Goal: Task Accomplishment & Management: Manage account settings

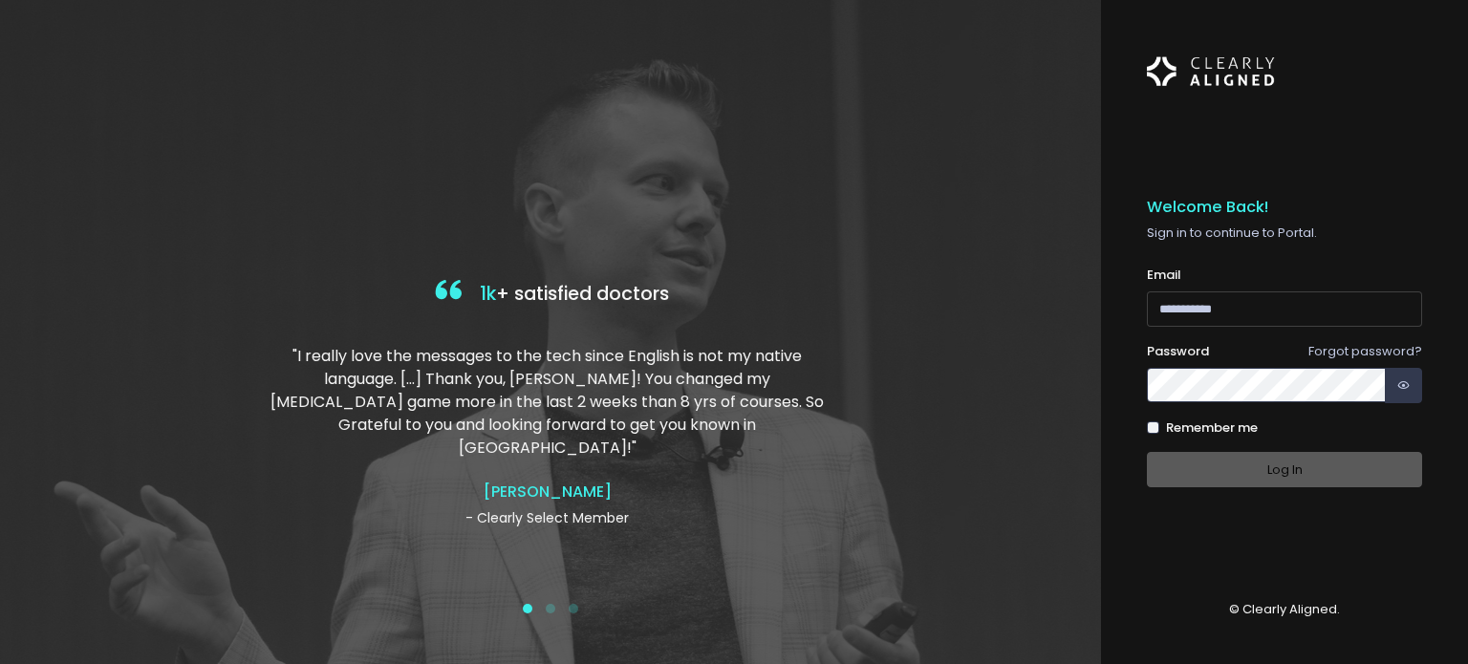
type input "**********"
click at [1271, 93] on img at bounding box center [1211, 72] width 128 height 52
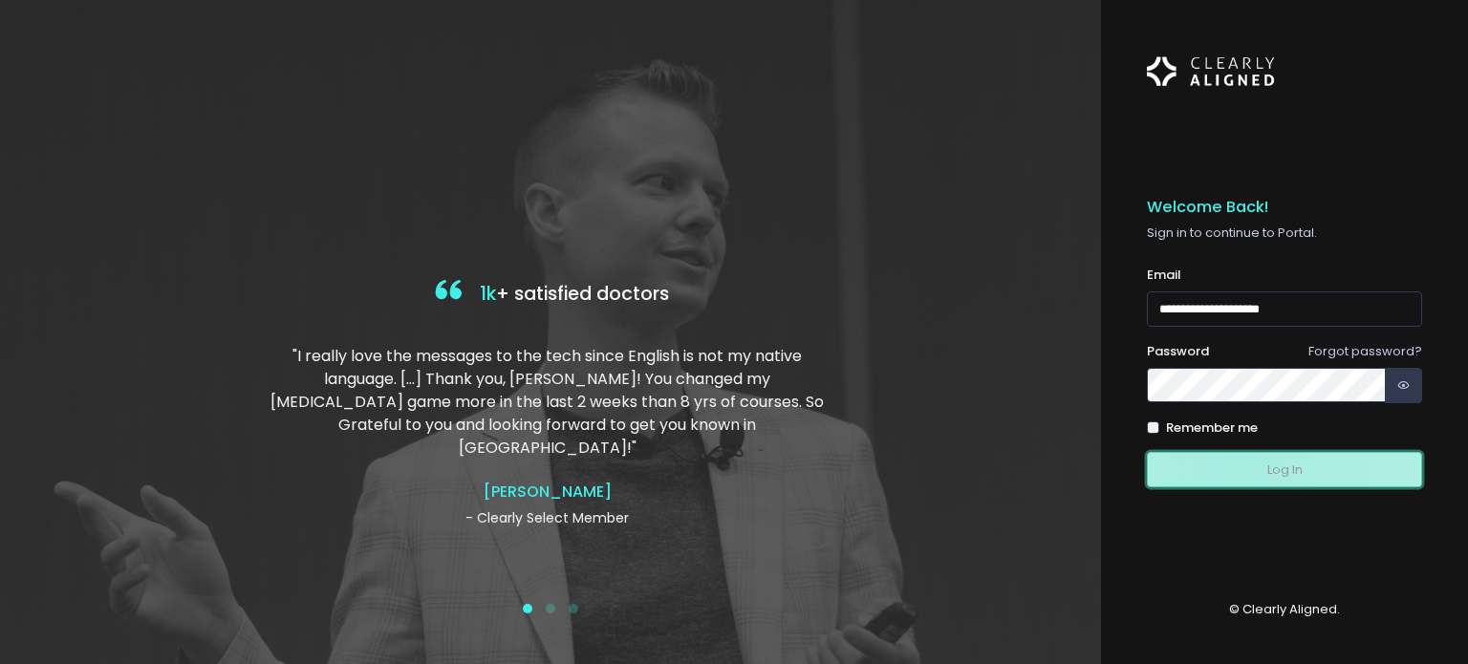
click at [1238, 473] on button "Log In" at bounding box center [1284, 469] width 275 height 35
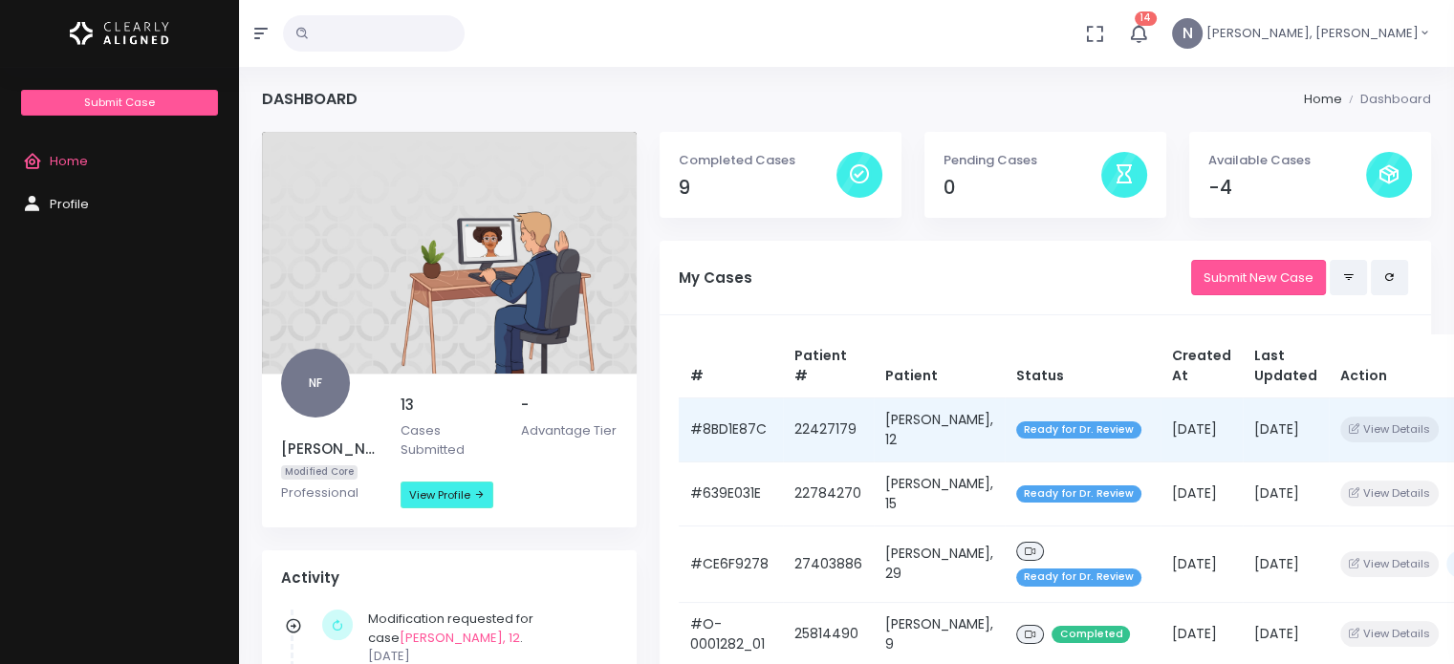
click at [1054, 430] on span "Ready for Dr. Review" at bounding box center [1078, 430] width 125 height 18
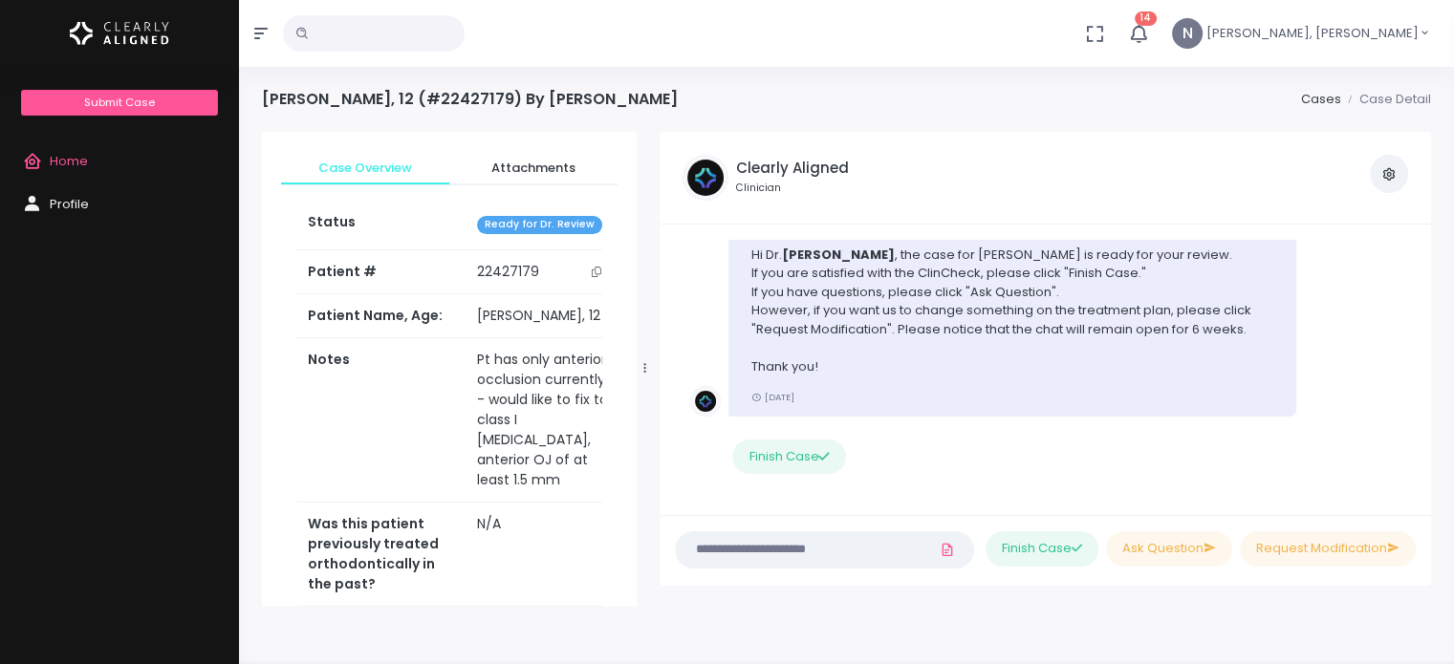
click at [644, 371] on icon at bounding box center [644, 368] width 3 height 12
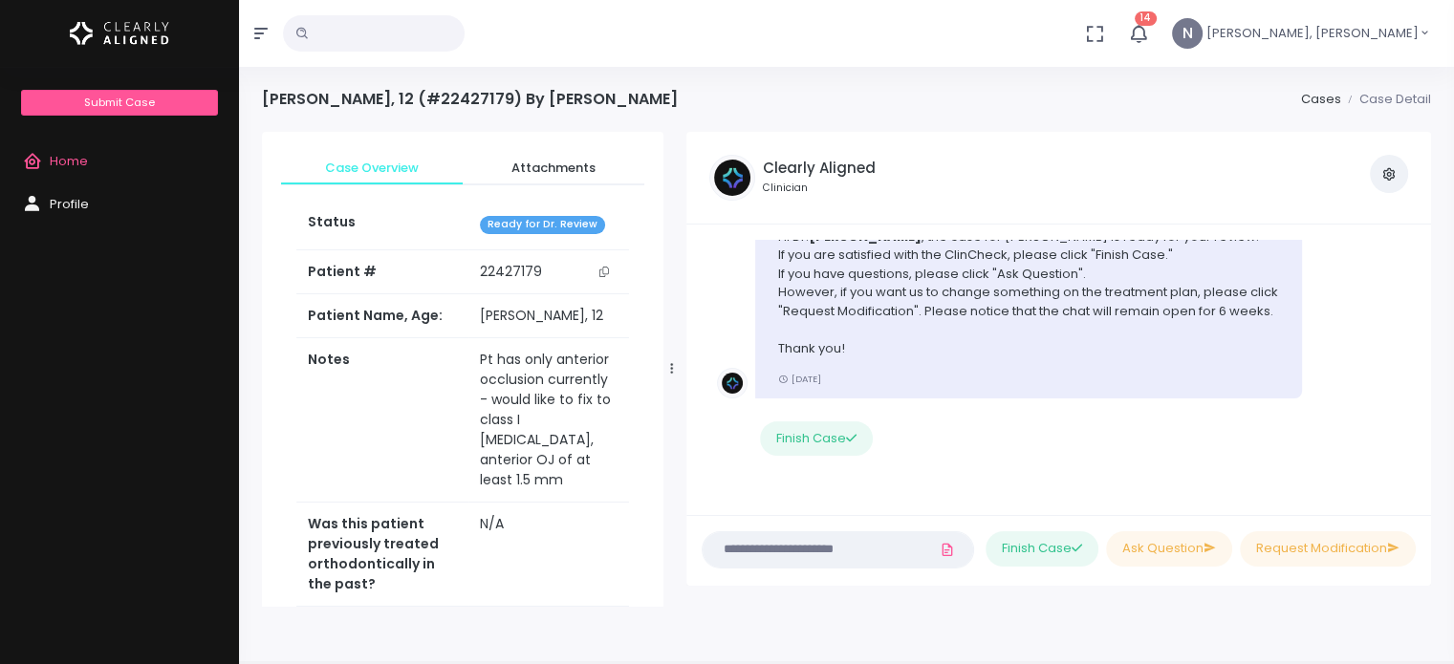
drag, startPoint x: 644, startPoint y: 371, endPoint x: 671, endPoint y: 370, distance: 26.8
click at [671, 370] on icon at bounding box center [671, 368] width 3 height 12
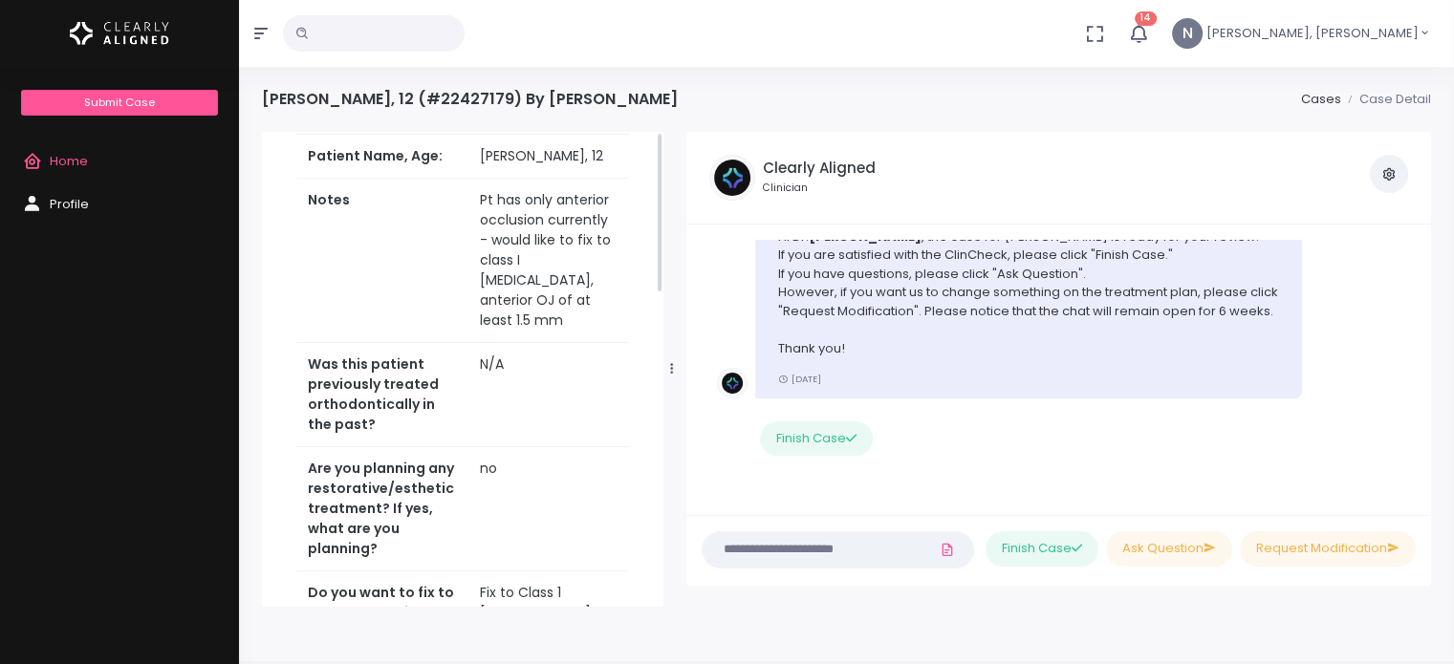
scroll to position [0, 0]
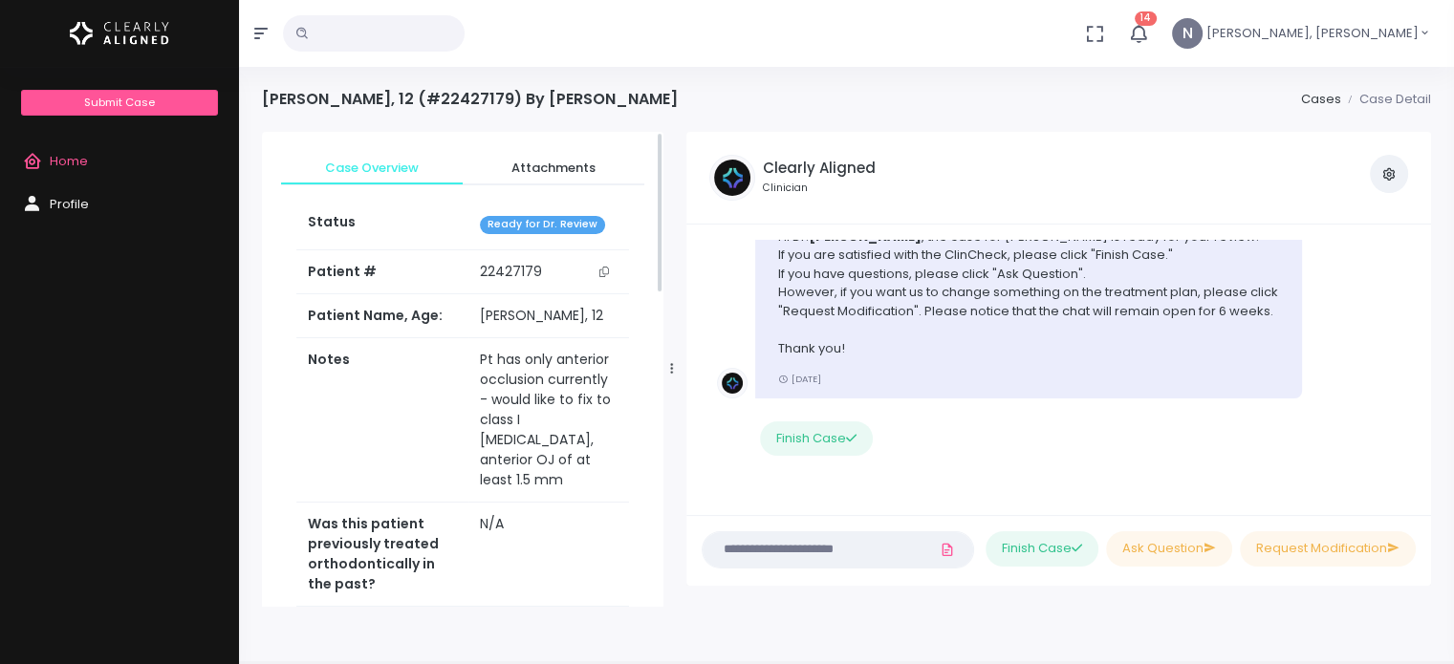
drag, startPoint x: 657, startPoint y: 269, endPoint x: 770, endPoint y: 250, distance: 114.4
click at [770, 250] on div "Case Overview Attachments Status Ready for Dr. Review Patient # [MEDICAL_RECORD…" at bounding box center [846, 369] width 1192 height 475
click at [939, 545] on icon at bounding box center [946, 550] width 15 height 22
click input "file" at bounding box center [0, 0] width 0 height 0
click at [551, 160] on span "Attachments" at bounding box center [553, 168] width 151 height 19
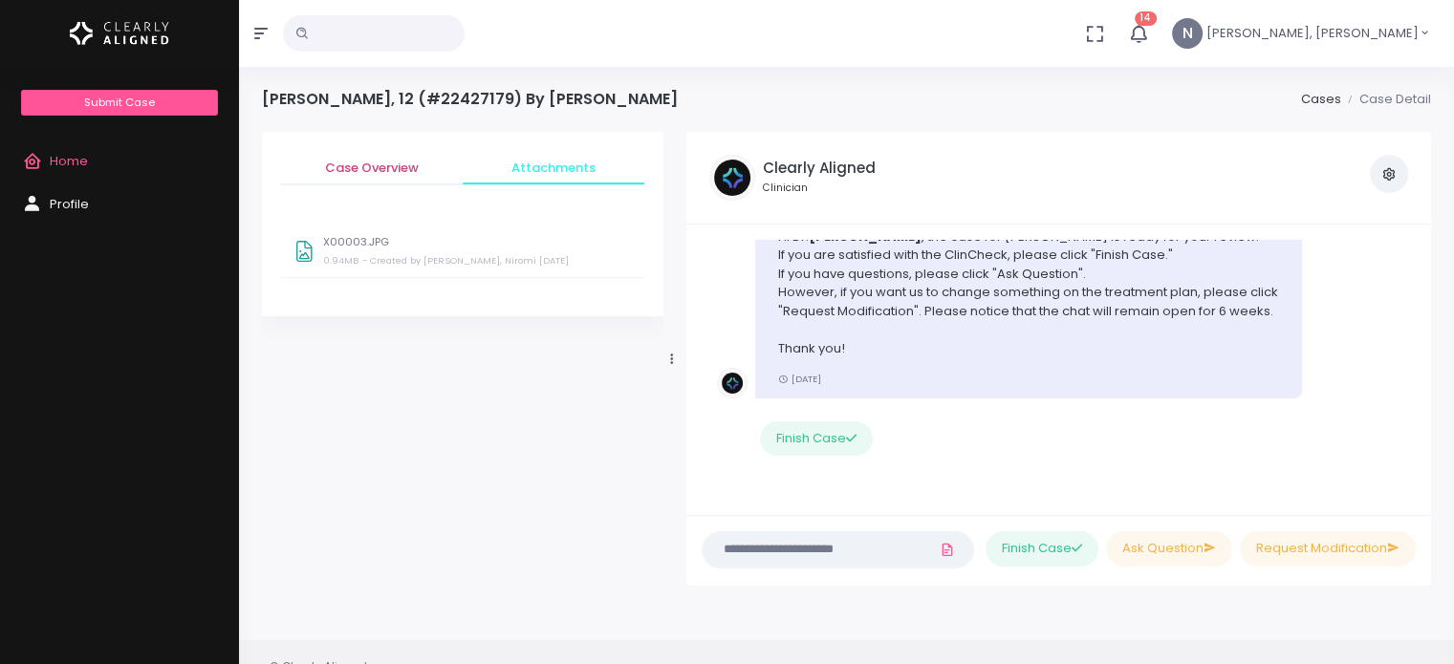
click at [398, 167] on span "Case Overview" at bounding box center [371, 168] width 151 height 19
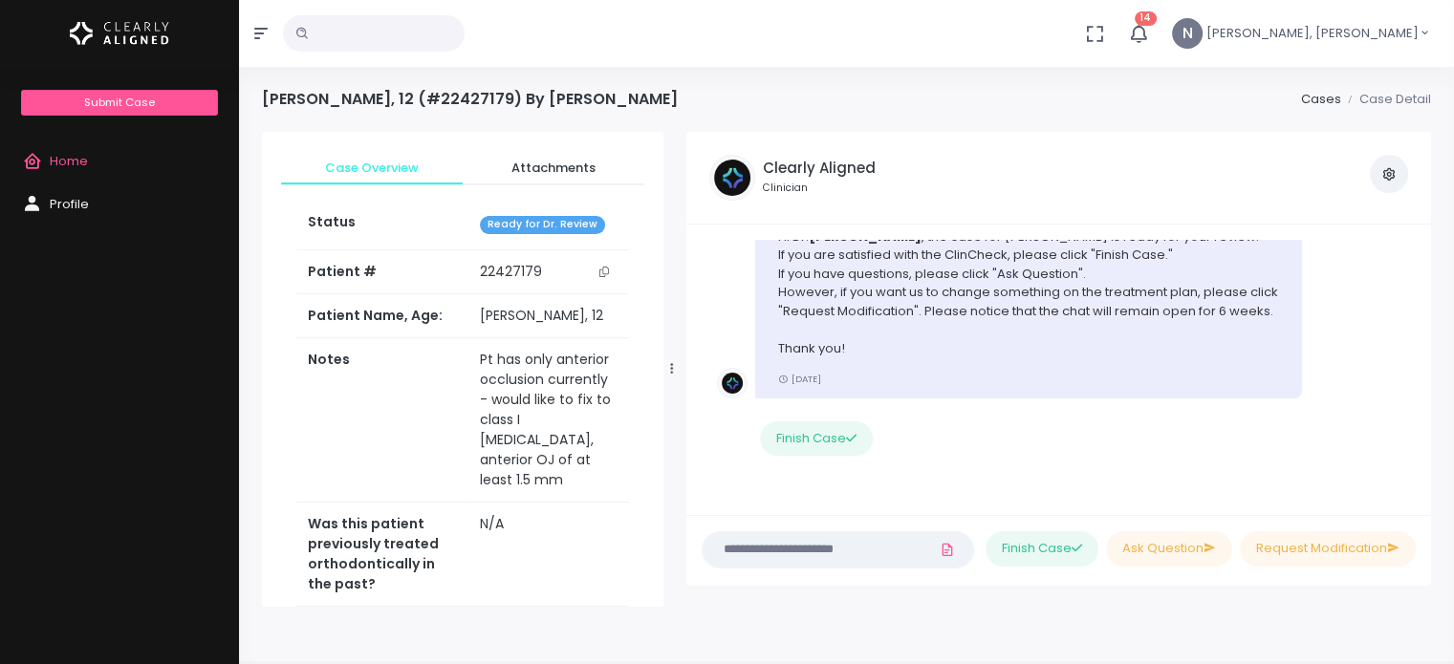
click at [1375, 171] on button "button" at bounding box center [1388, 174] width 38 height 38
click at [1223, 195] on div "View Case Attachments View my Profile" at bounding box center [1178, 178] width 481 height 46
click at [1149, 32] on icon "button" at bounding box center [1138, 33] width 21 height 21
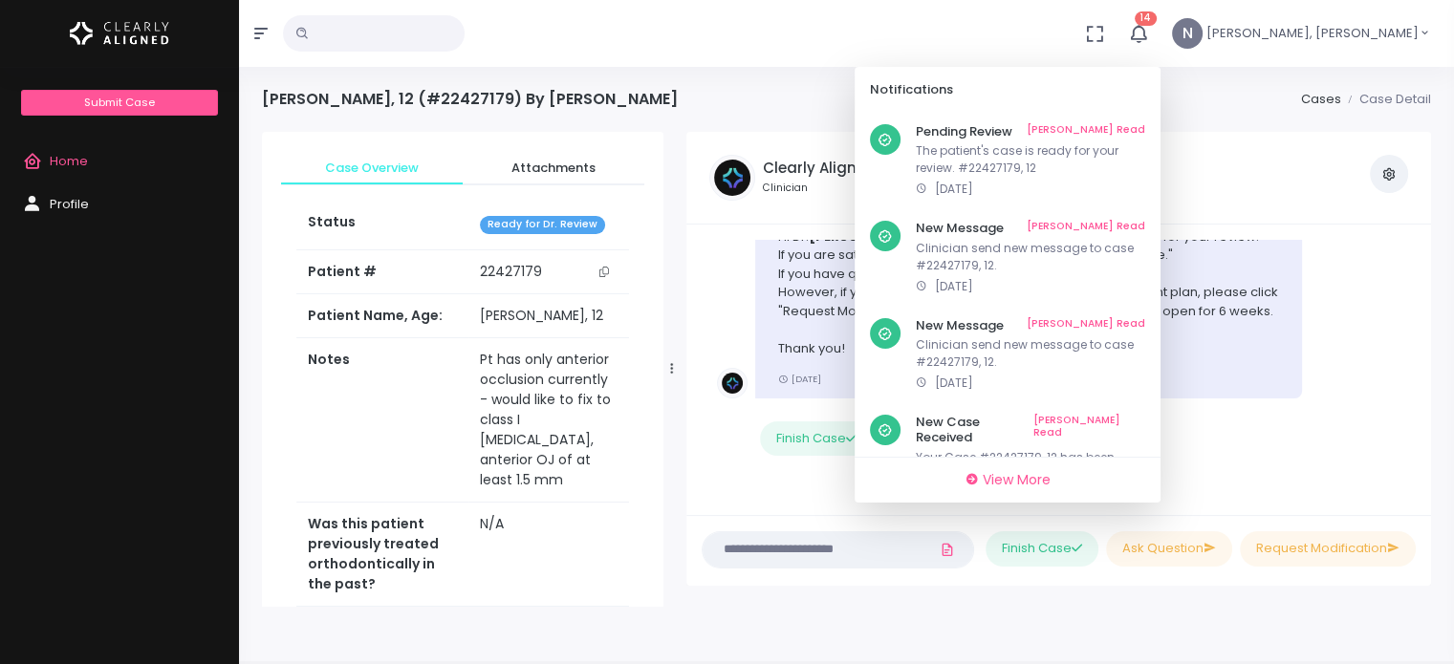
click at [960, 48] on div "No data found, change terms and search again... 14 Notifications Pending Review…" at bounding box center [727, 33] width 1454 height 67
